Goal: Task Accomplishment & Management: Use online tool/utility

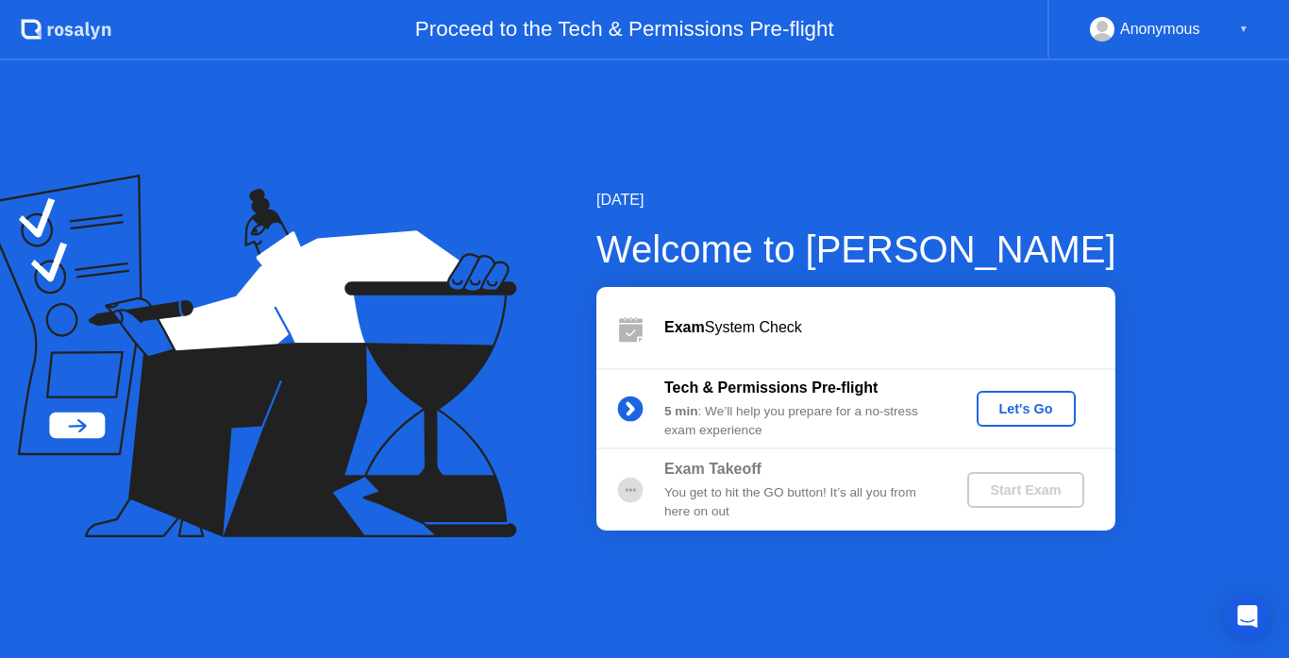
click at [1060, 408] on div "Let's Go" at bounding box center [1026, 408] width 84 height 15
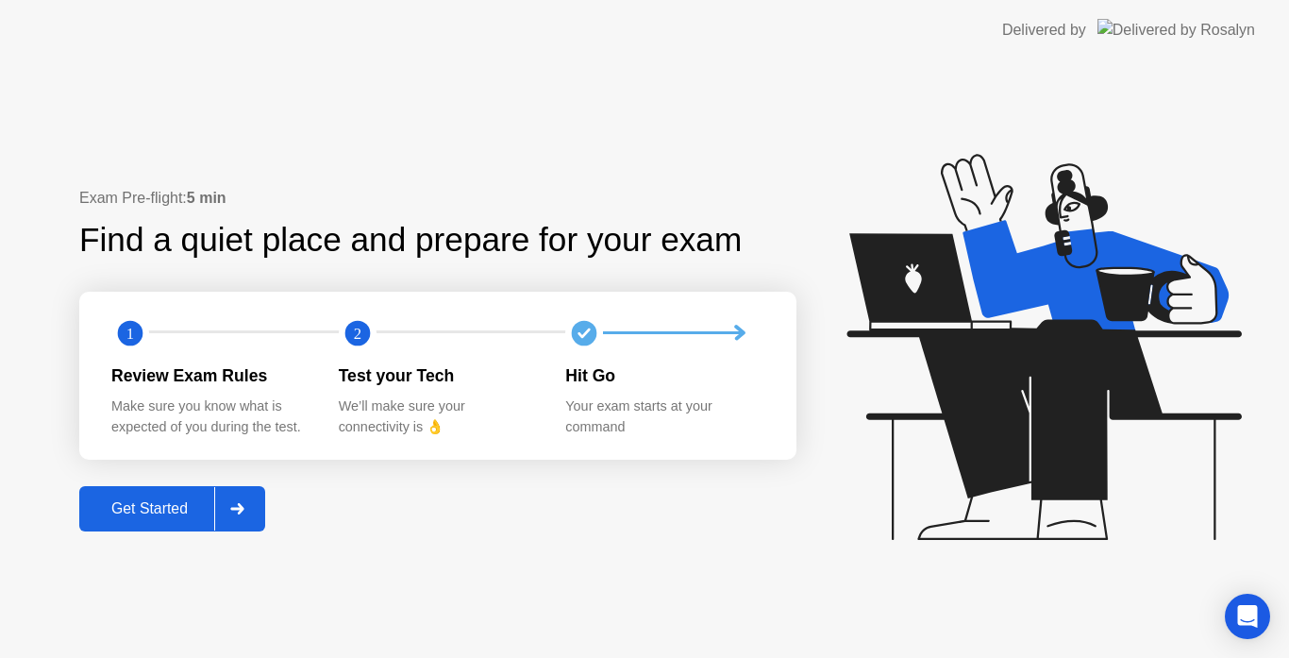
click at [198, 503] on div "Get Started" at bounding box center [149, 508] width 129 height 17
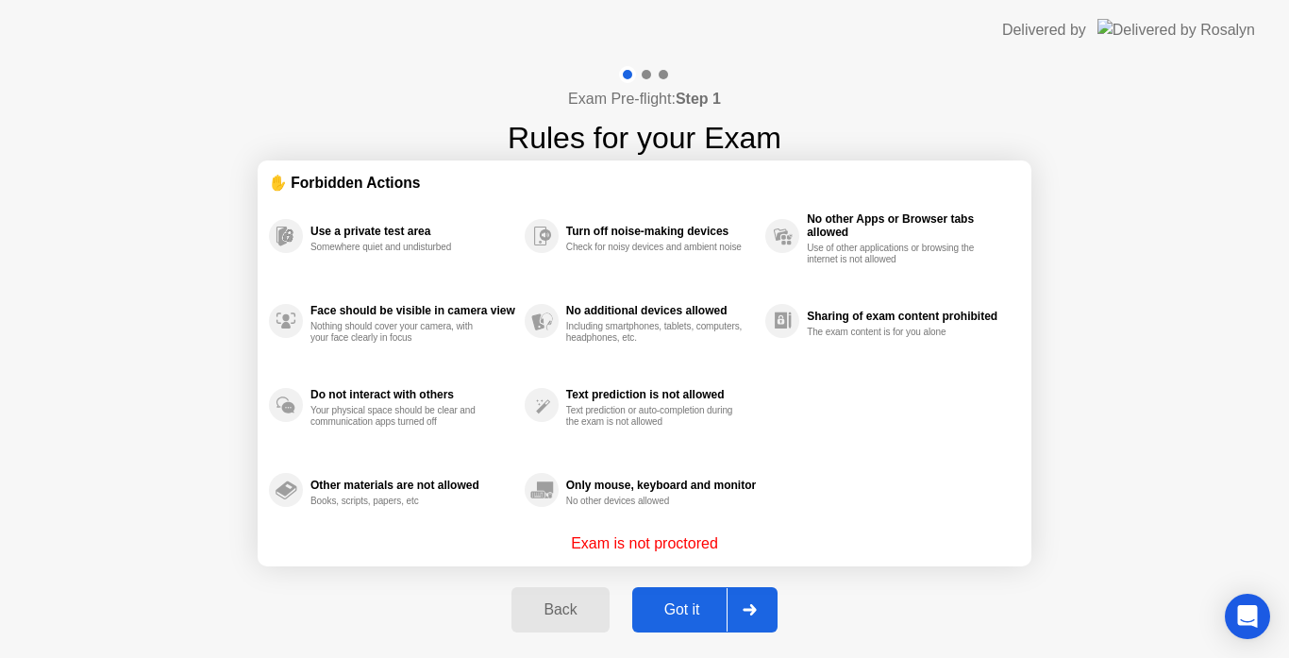
click at [701, 595] on button "Got it" at bounding box center [704, 609] width 145 height 45
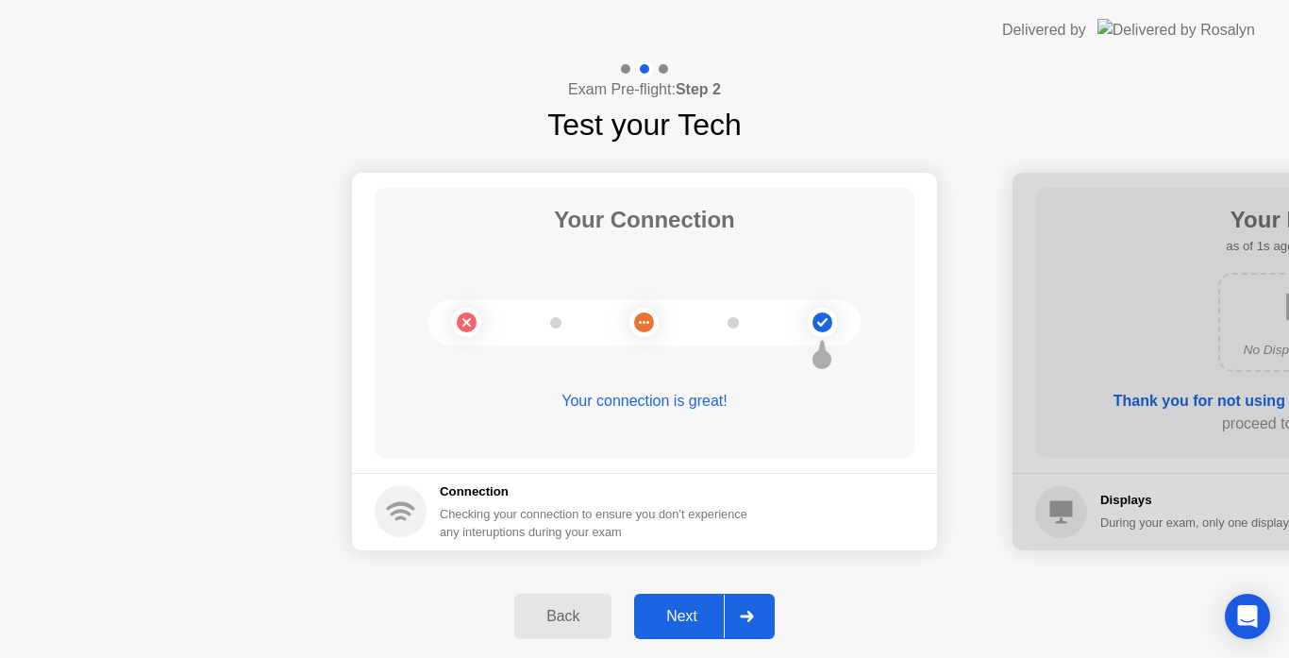
click at [687, 617] on div "Next" at bounding box center [682, 616] width 84 height 17
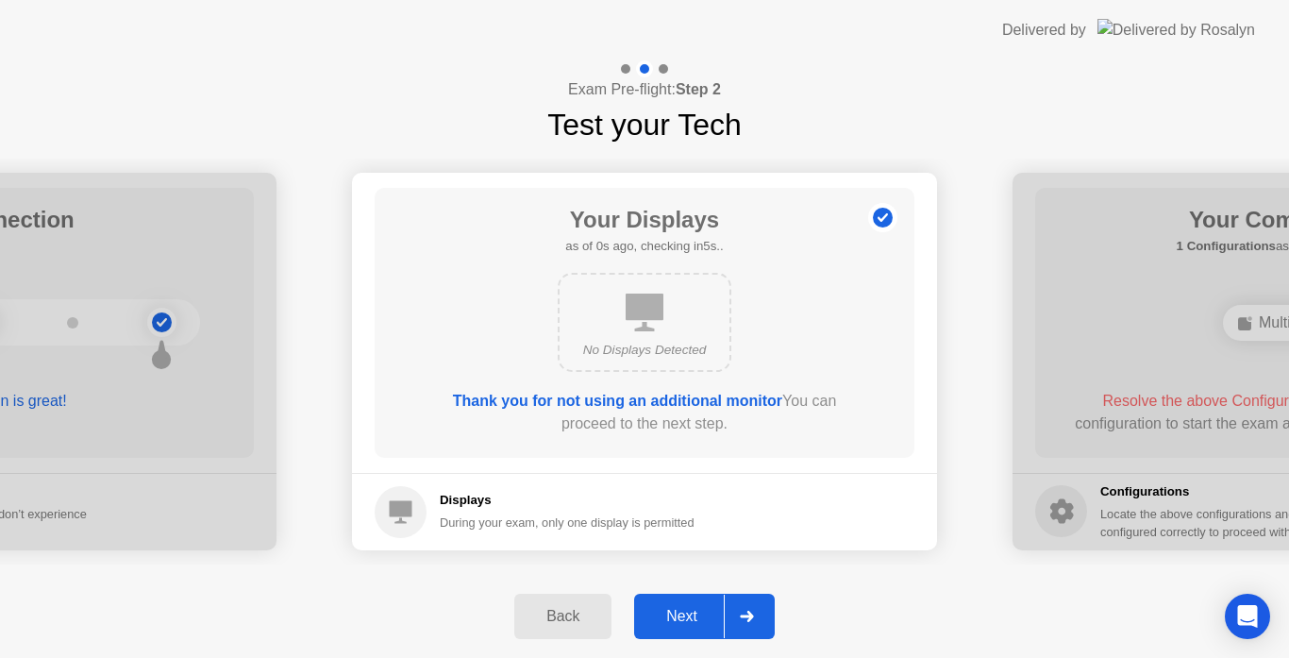
click at [682, 608] on div "Next" at bounding box center [682, 616] width 84 height 17
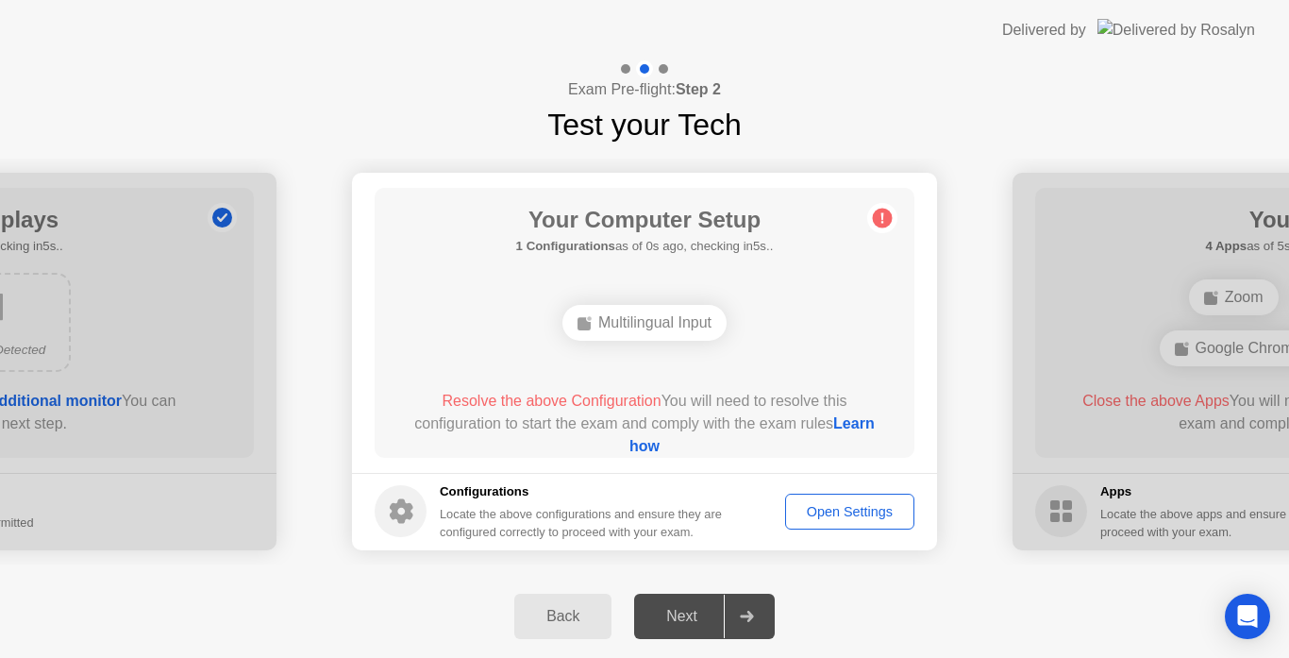
click at [822, 508] on div "Open Settings" at bounding box center [850, 511] width 116 height 15
click at [670, 447] on link "Learn how" at bounding box center [751, 434] width 245 height 39
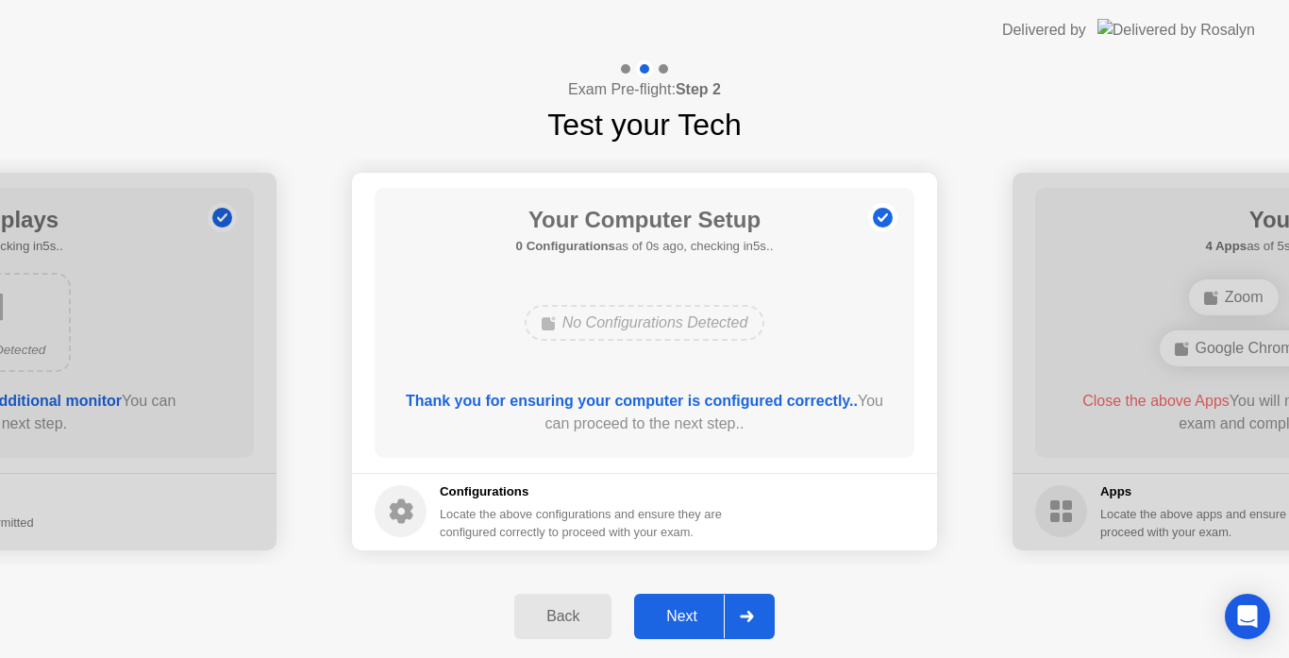
click at [708, 613] on div "Next" at bounding box center [682, 616] width 84 height 17
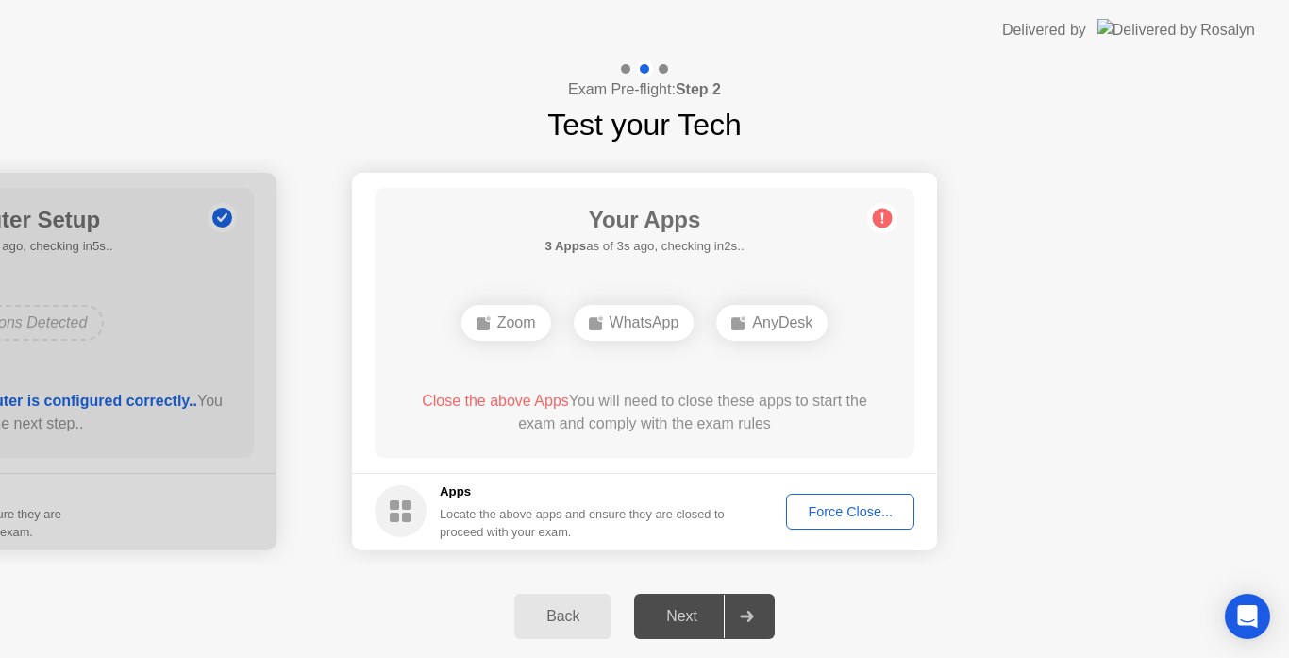
click at [856, 510] on div "Force Close..." at bounding box center [849, 511] width 115 height 15
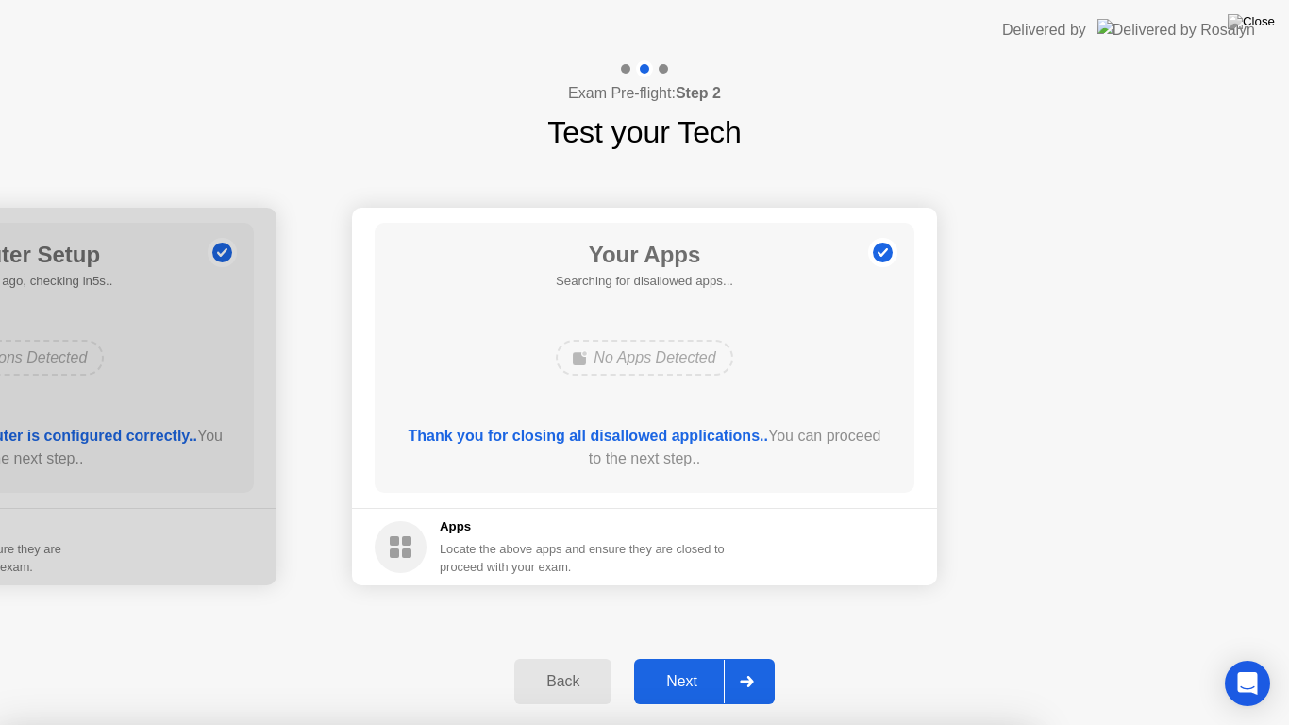
click at [1179, 657] on div at bounding box center [644, 725] width 1289 height 0
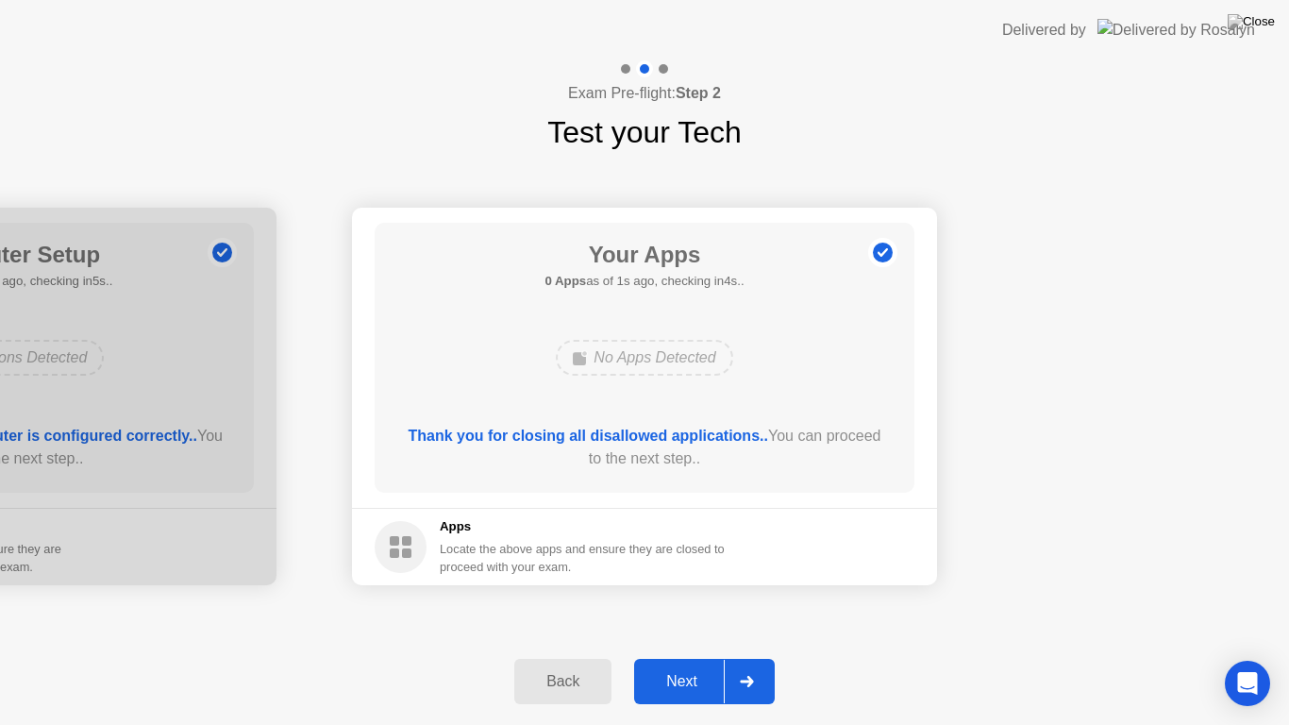
click at [724, 491] on div "Your Apps 0 Apps as of 1s ago, checking in4s.. No Apps Detected Thank you for c…" at bounding box center [645, 358] width 540 height 270
drag, startPoint x: 1065, startPoint y: 15, endPoint x: 822, endPoint y: 0, distance: 243.9
click at [981, 128] on app-layout-with-logo "Delivered by Exam Pre-flight: Step 2 Test your Tech Your Connection Your connec…" at bounding box center [644, 362] width 1289 height 725
drag, startPoint x: 801, startPoint y: 0, endPoint x: 1114, endPoint y: 236, distance: 392.1
click at [856, 128] on app-layout-with-logo "Delivered by Exam Pre-flight: Step 2 Test your Tech Your Connection Your connec…" at bounding box center [644, 362] width 1289 height 725
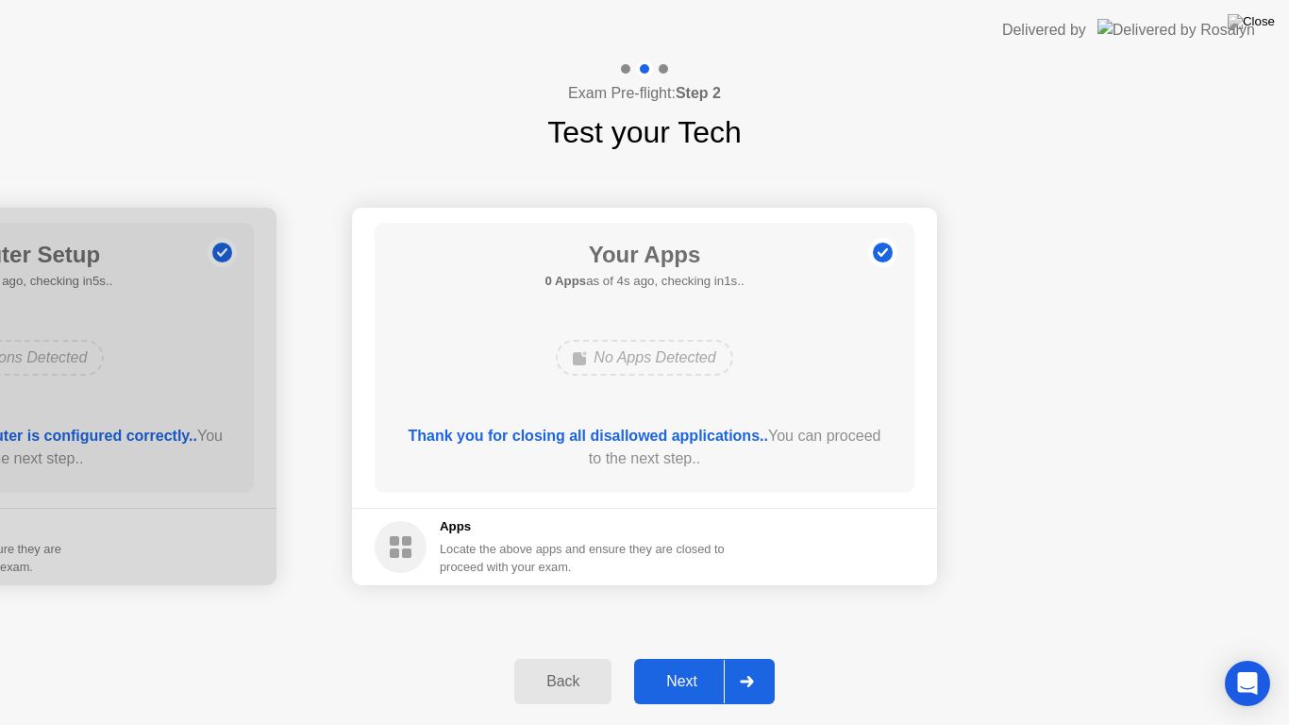
click at [687, 657] on button "Next" at bounding box center [704, 680] width 141 height 45
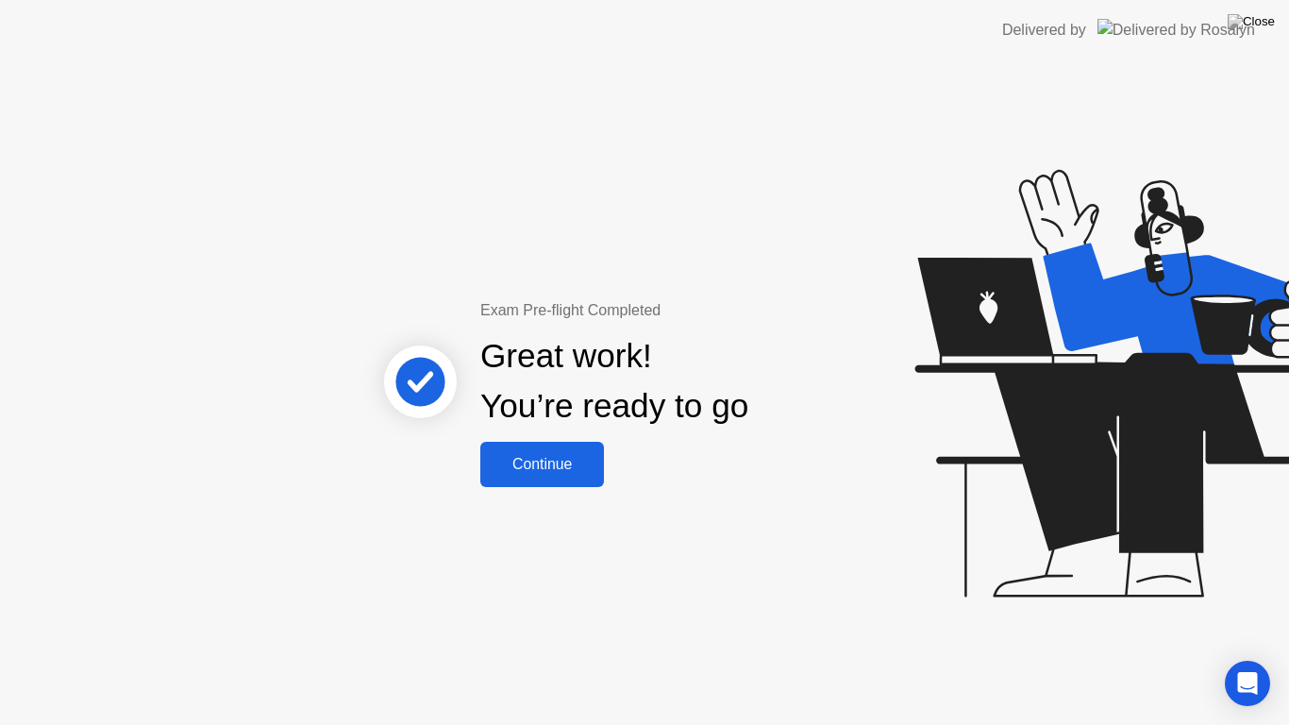
click at [753, 515] on div "Exam Pre-flight Completed Great work! You’re ready to go Continue" at bounding box center [644, 392] width 1289 height 664
click at [814, 192] on div "Exam Pre-flight Completed Great work! You’re ready to go Continue" at bounding box center [644, 392] width 1289 height 664
click at [575, 468] on div "Continue" at bounding box center [542, 464] width 112 height 17
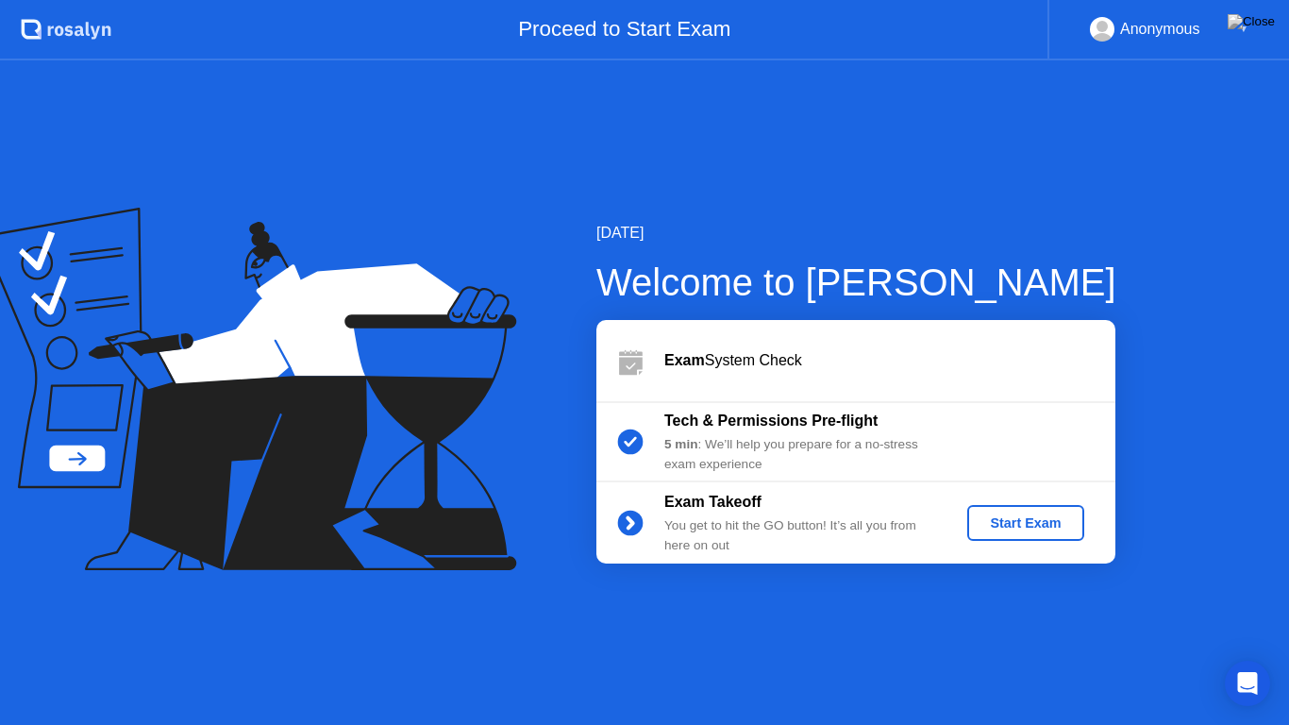
drag, startPoint x: 753, startPoint y: 14, endPoint x: 1084, endPoint y: 22, distance: 331.2
click at [829, 135] on app-layout-with-header ".st0{fill:#f0f8ff;} .st1{fill:#d4e3ff;} .st2{fill:#b4c2ff;} background Proceed …" at bounding box center [644, 362] width 1289 height 725
drag, startPoint x: 1141, startPoint y: 3, endPoint x: 675, endPoint y: 285, distance: 543.9
click at [985, 132] on app-layout-with-header ".st0{fill:#f0f8ff;} .st1{fill:#d4e3ff;} .st2{fill:#b4c2ff;} background Proceed …" at bounding box center [644, 362] width 1289 height 725
click at [771, 643] on div "[DATE] Welcome to [PERSON_NAME] Exam System Check Tech & Permissions Pre-flight…" at bounding box center [644, 392] width 1289 height 664
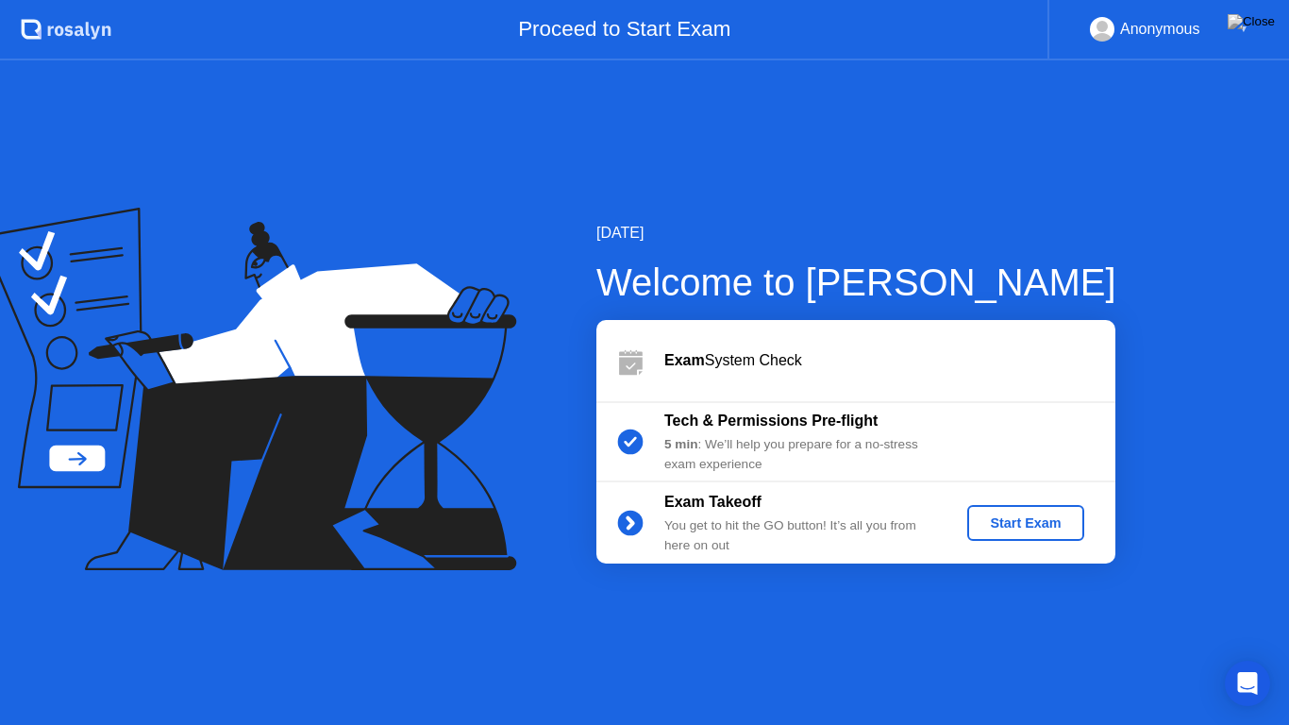
click at [1008, 519] on div "Start Exam" at bounding box center [1025, 522] width 101 height 15
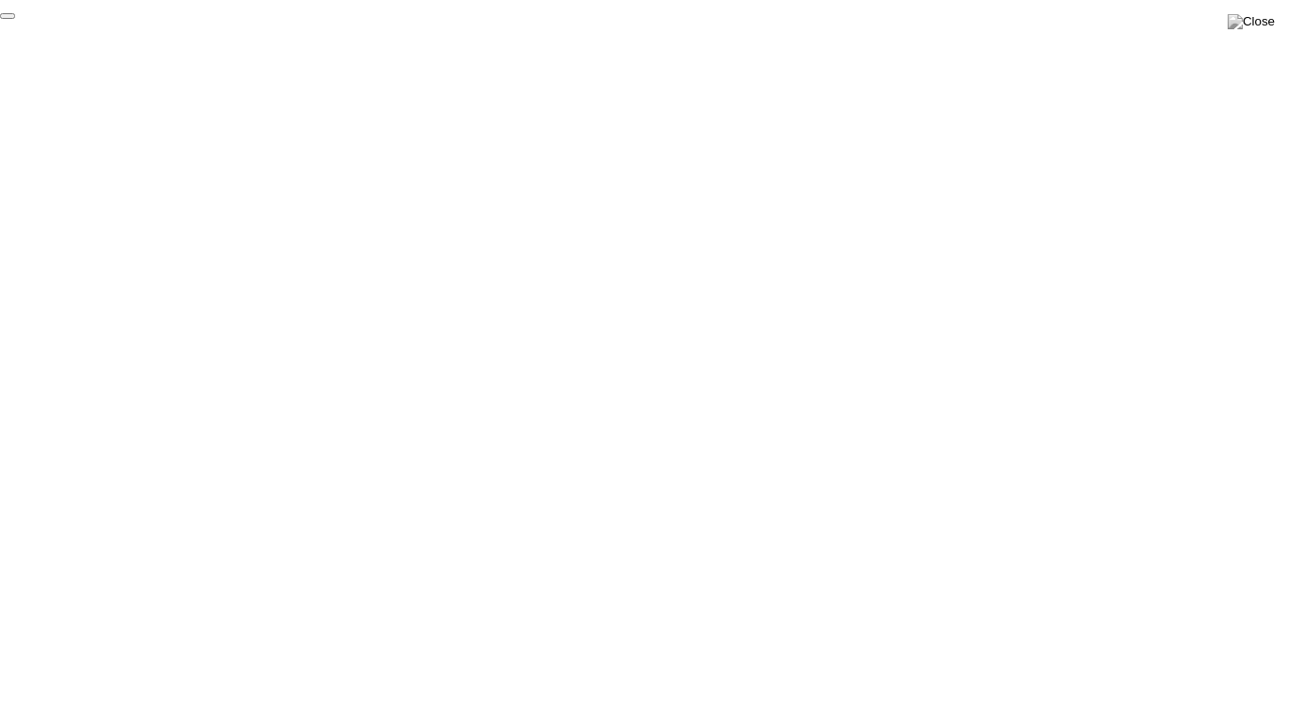
click div "End Proctoring Session"
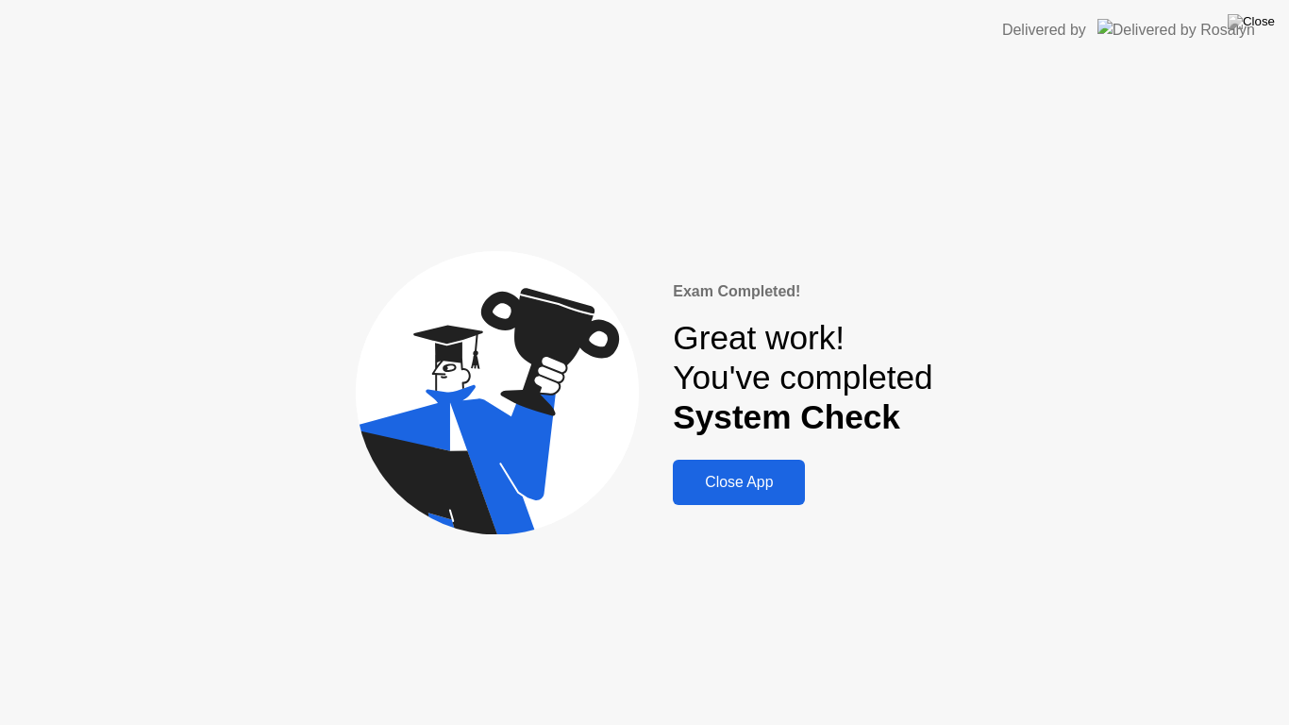
click at [769, 491] on div "Close App" at bounding box center [738, 482] width 121 height 17
